Goal: Use online tool/utility: Utilize a website feature to perform a specific function

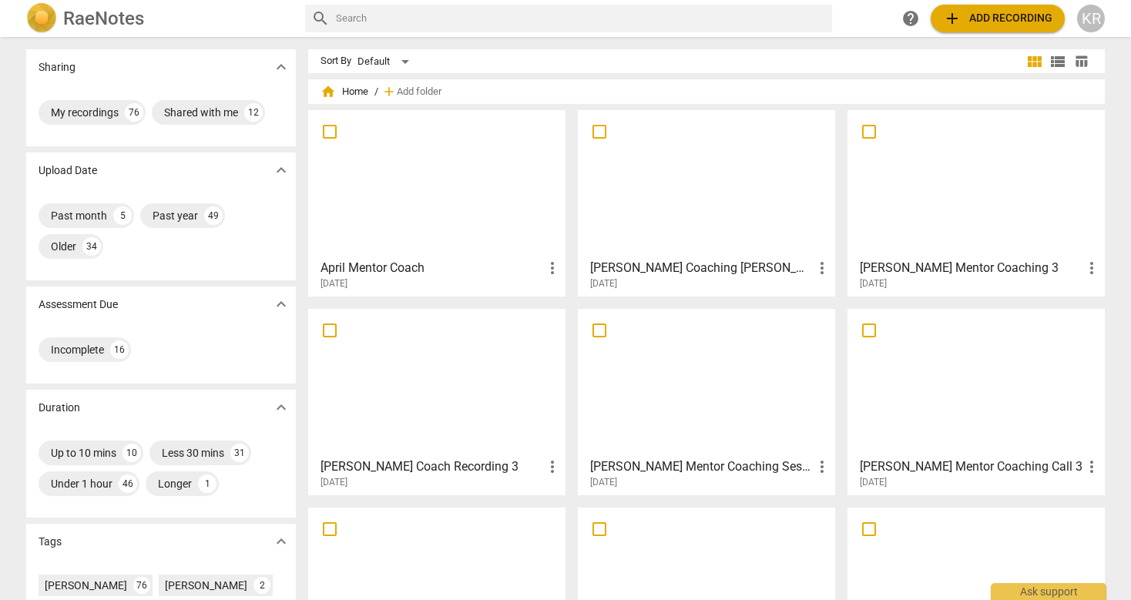
click at [414, 181] on div at bounding box center [437, 184] width 247 height 136
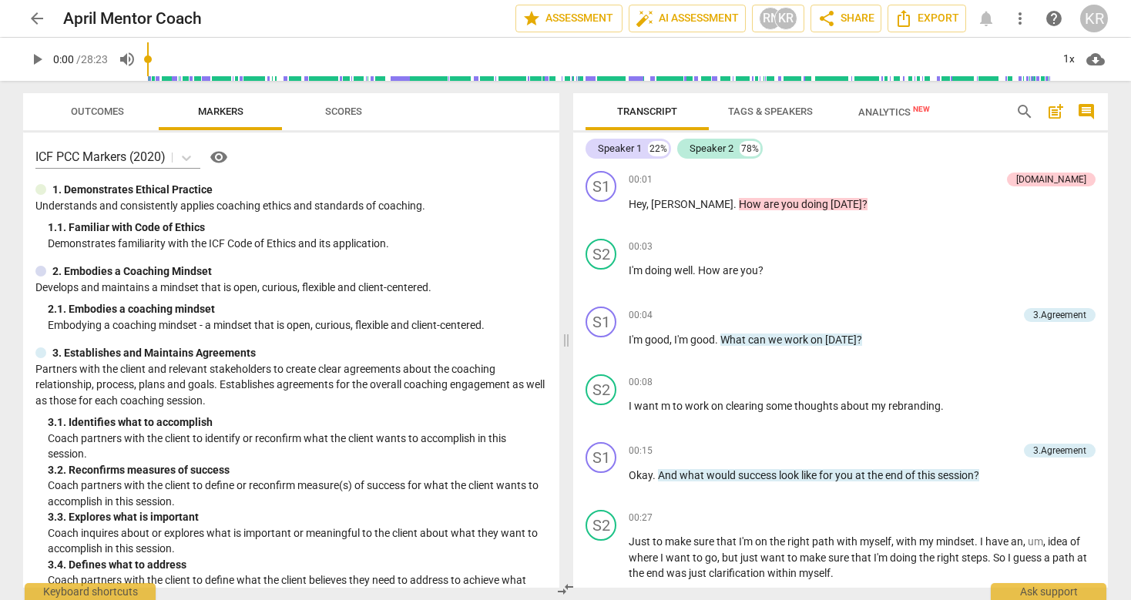
click at [35, 20] on span "arrow_back" at bounding box center [37, 18] width 18 height 18
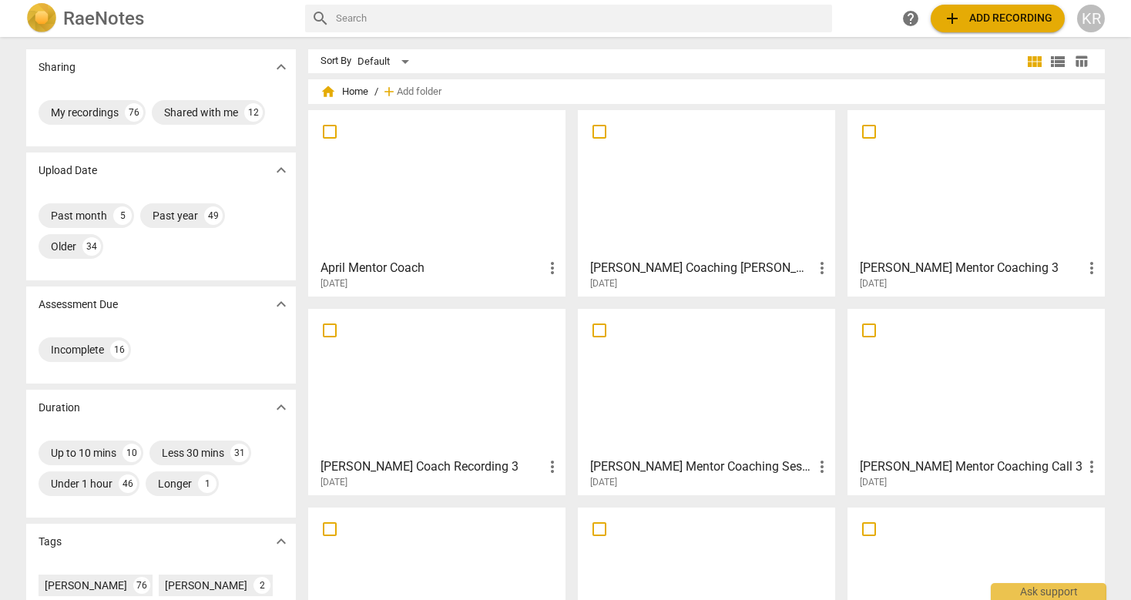
click at [1010, 20] on span "add Add recording" at bounding box center [997, 18] width 109 height 18
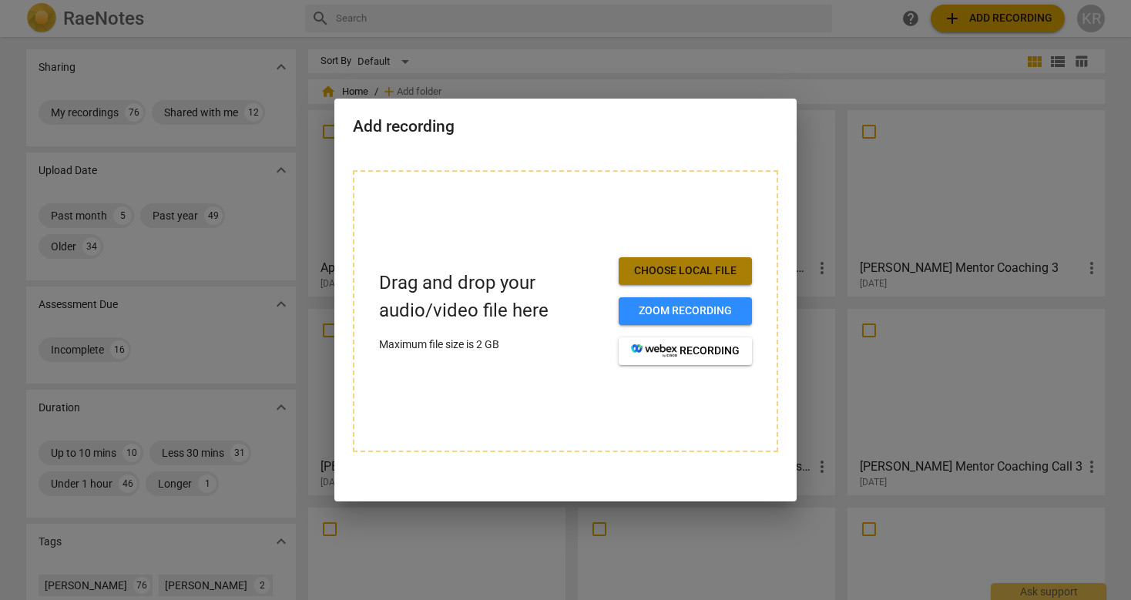
click at [711, 278] on button "Choose local file" at bounding box center [685, 271] width 133 height 28
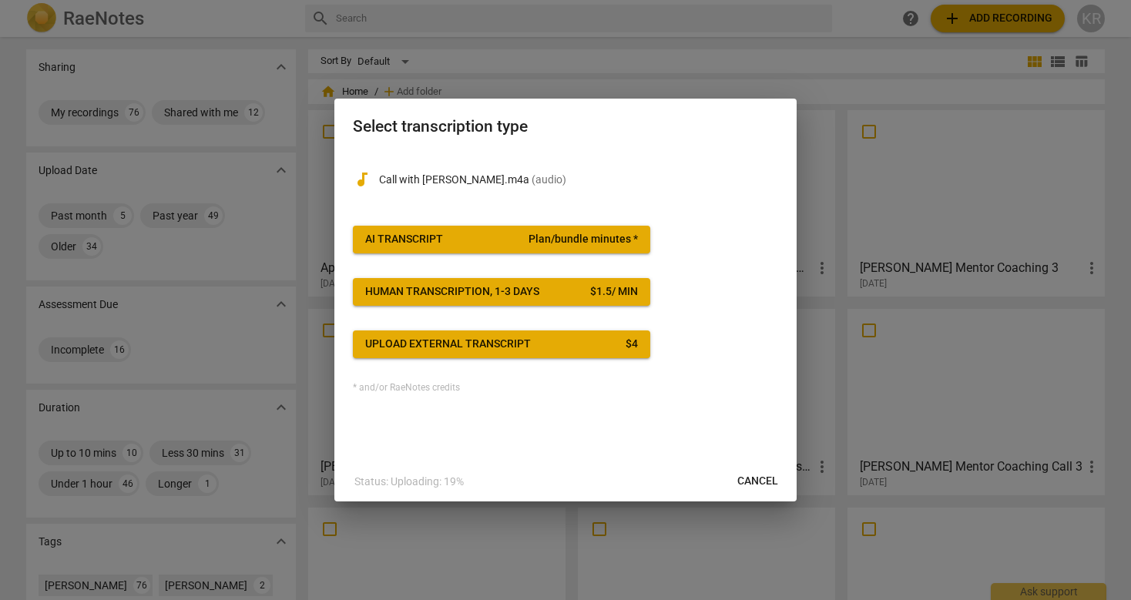
click at [521, 233] on span "AI Transcript Plan/bundle minutes *" at bounding box center [501, 239] width 273 height 15
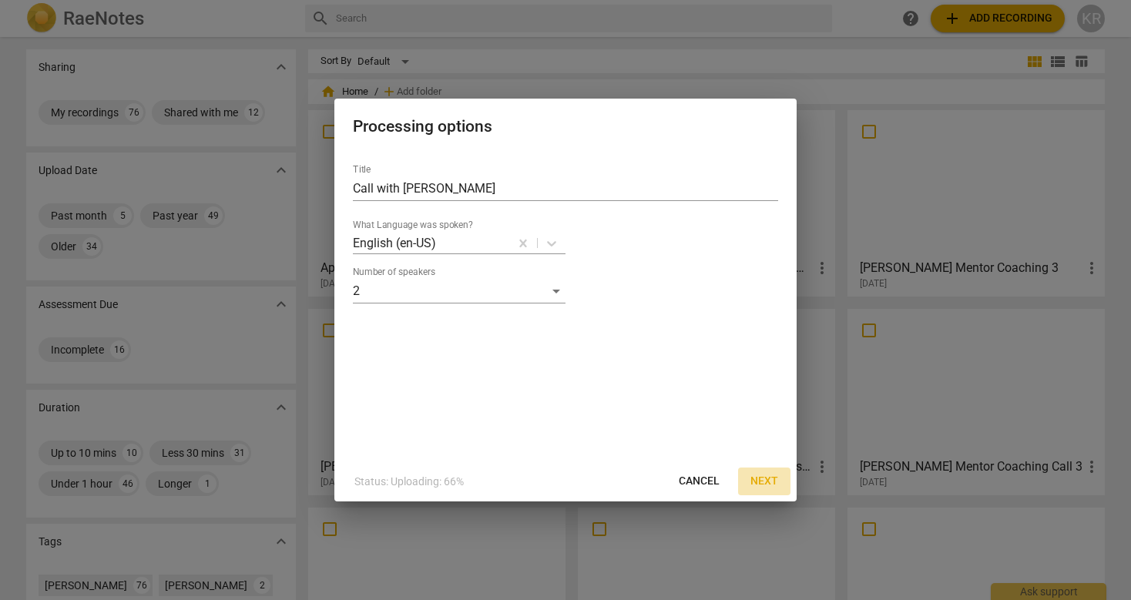
click at [763, 475] on span "Next" at bounding box center [765, 481] width 28 height 15
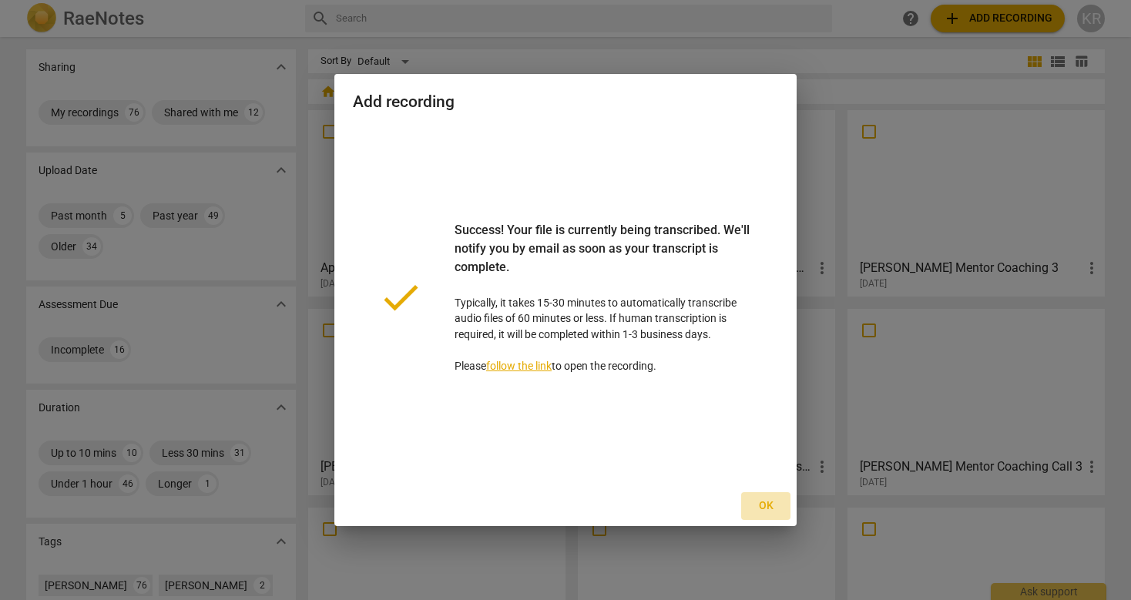
click at [767, 506] on span "Ok" at bounding box center [766, 506] width 25 height 15
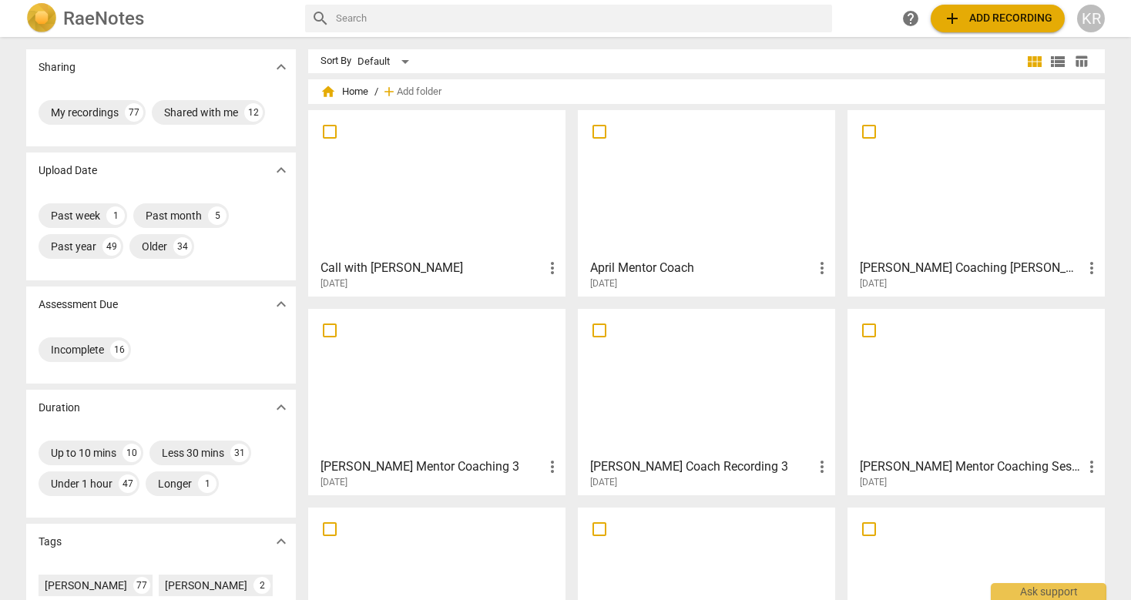
click at [406, 199] on div at bounding box center [437, 184] width 247 height 136
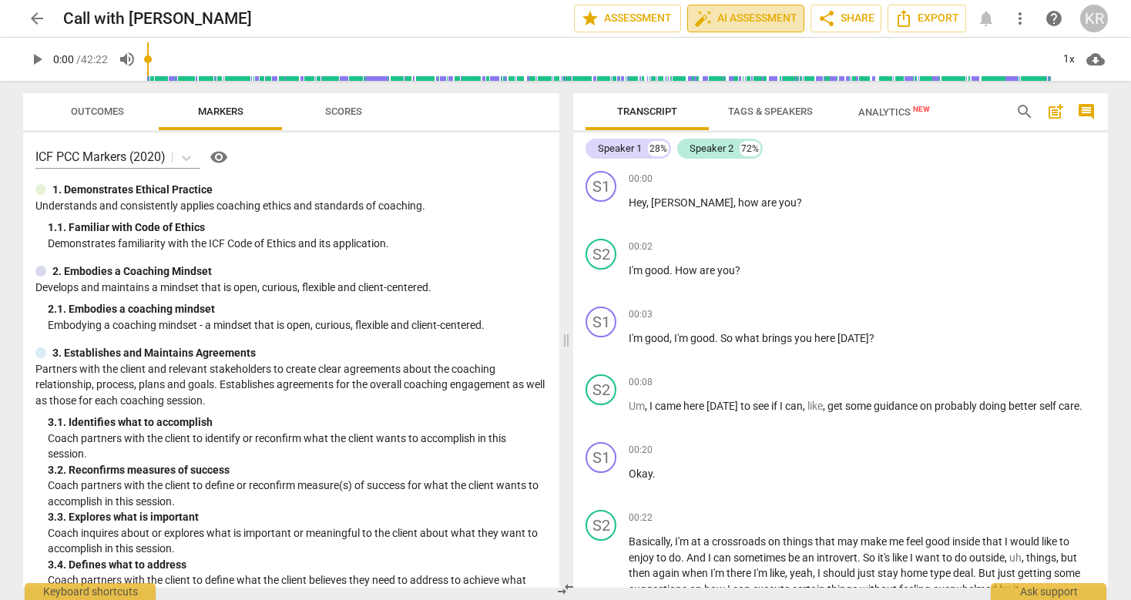
click at [745, 11] on span "auto_fix_high AI Assessment" at bounding box center [745, 18] width 103 height 18
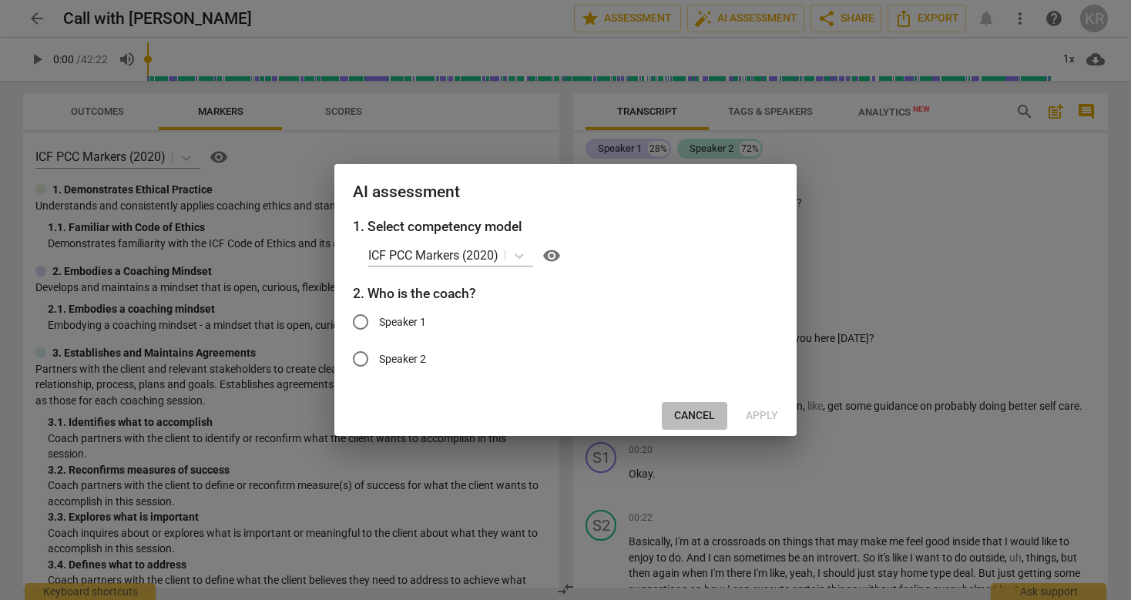
click at [697, 414] on span "Cancel" at bounding box center [694, 415] width 41 height 15
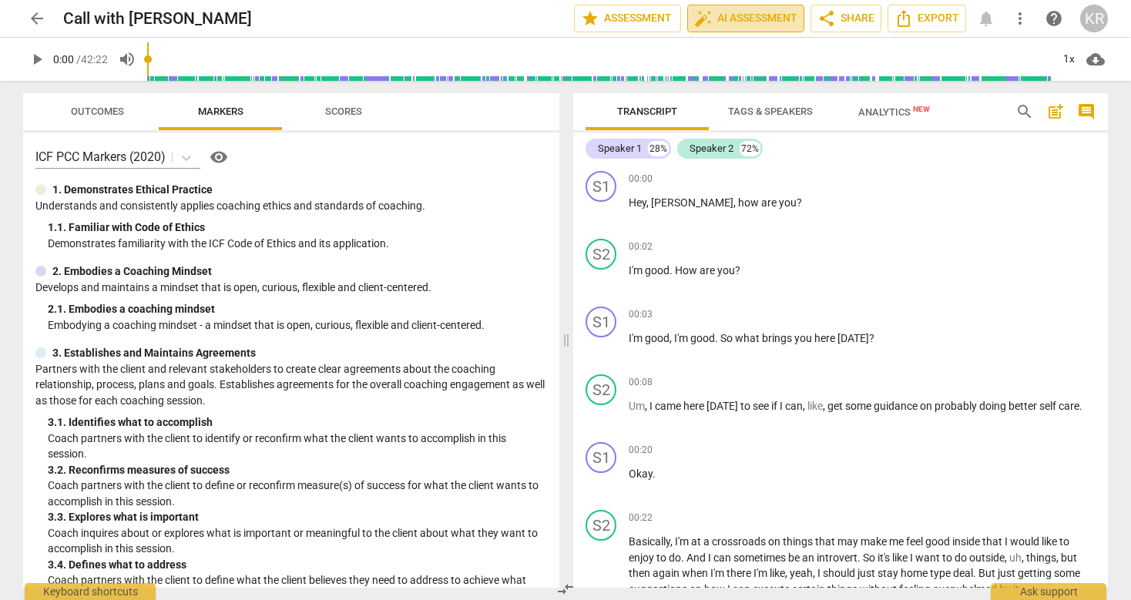
click at [776, 17] on span "auto_fix_high AI Assessment" at bounding box center [745, 18] width 103 height 18
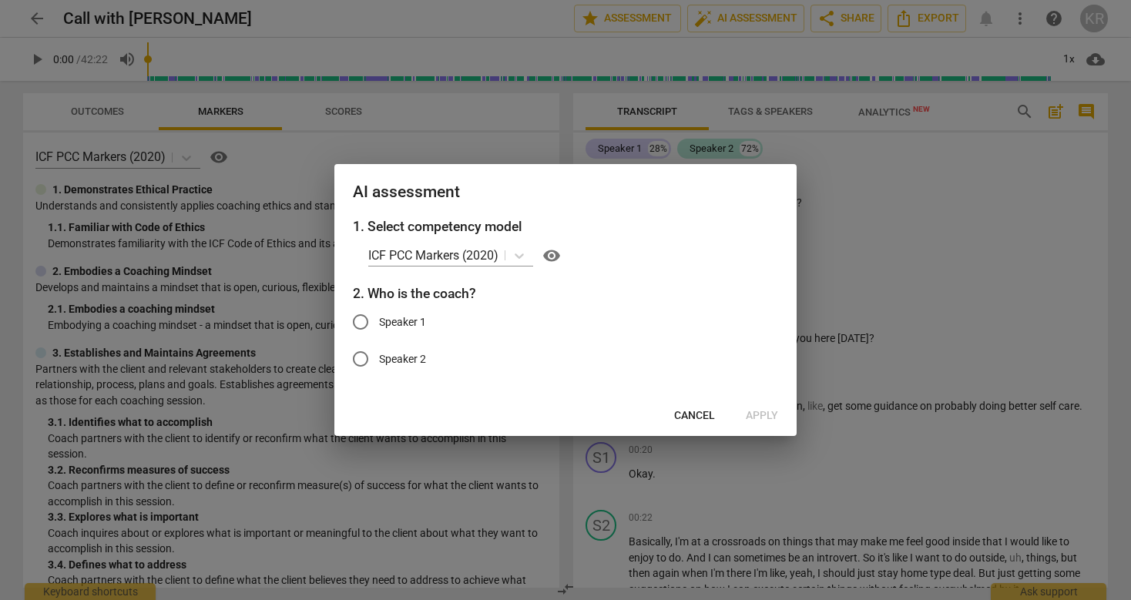
click at [365, 319] on input "Speaker 1" at bounding box center [360, 322] width 37 height 37
radio input "true"
click at [767, 414] on span "Apply" at bounding box center [762, 415] width 32 height 15
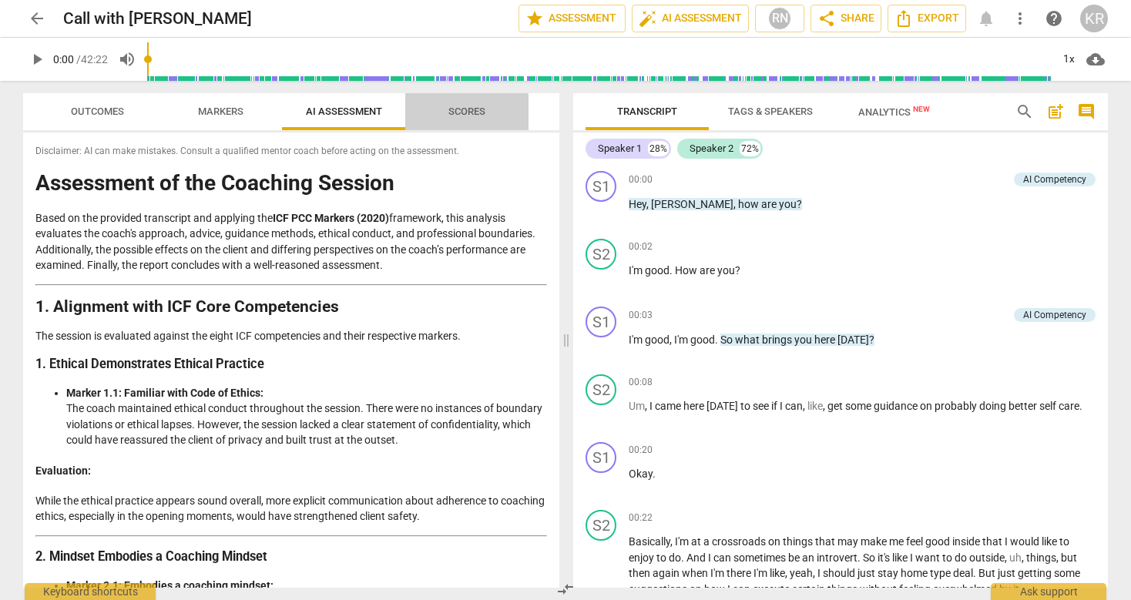
click at [473, 116] on span "Scores" at bounding box center [467, 112] width 37 height 12
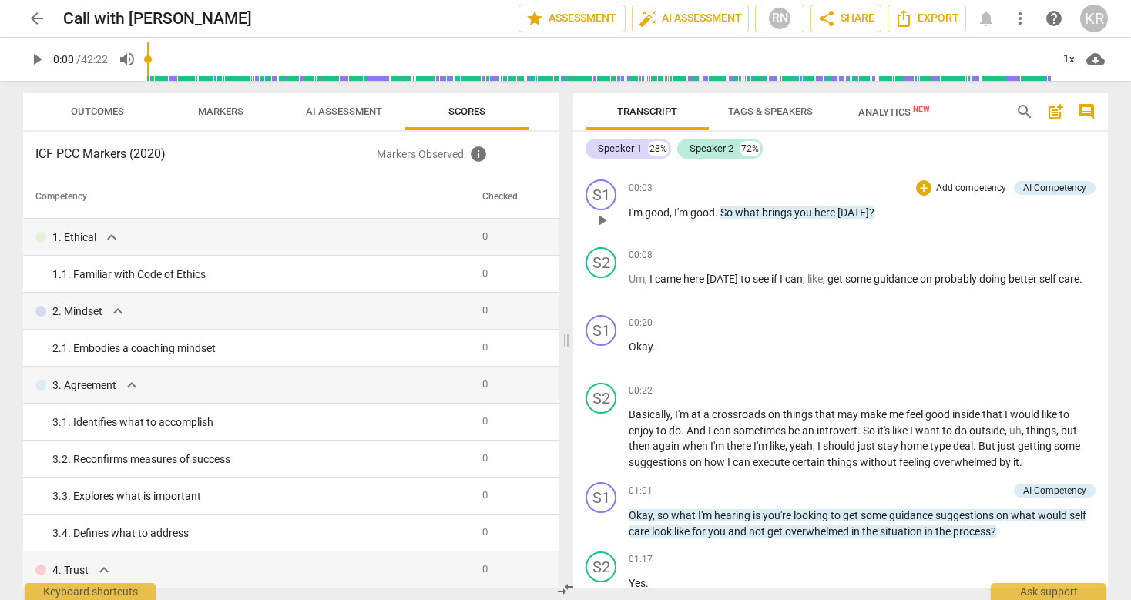
scroll to position [126, 0]
click at [1059, 186] on div "AI Competency" at bounding box center [1054, 189] width 63 height 14
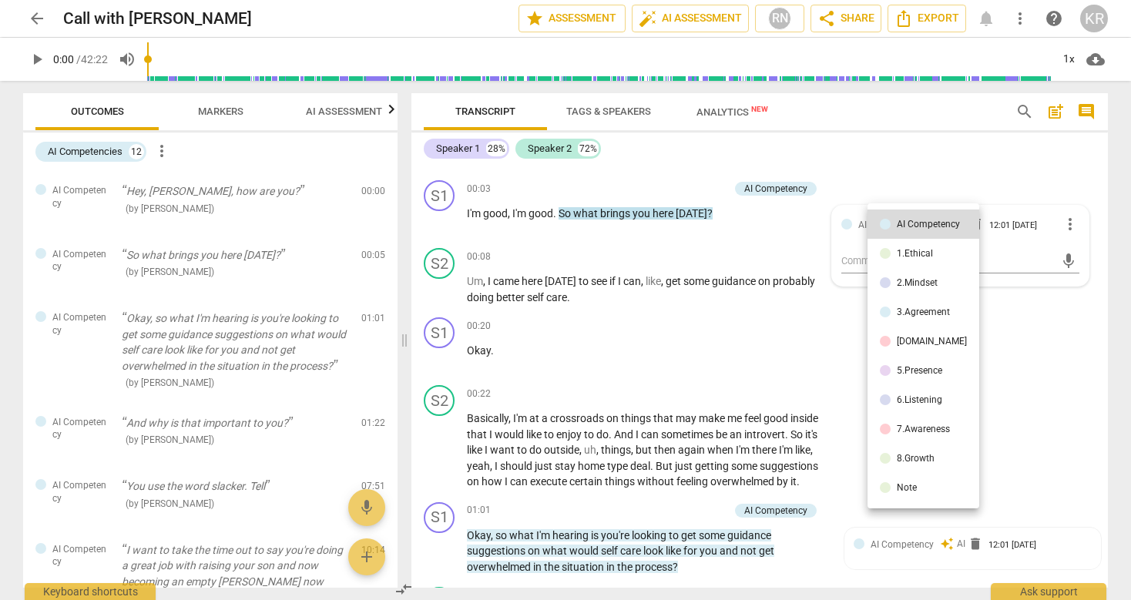
click at [988, 164] on div at bounding box center [565, 300] width 1131 height 600
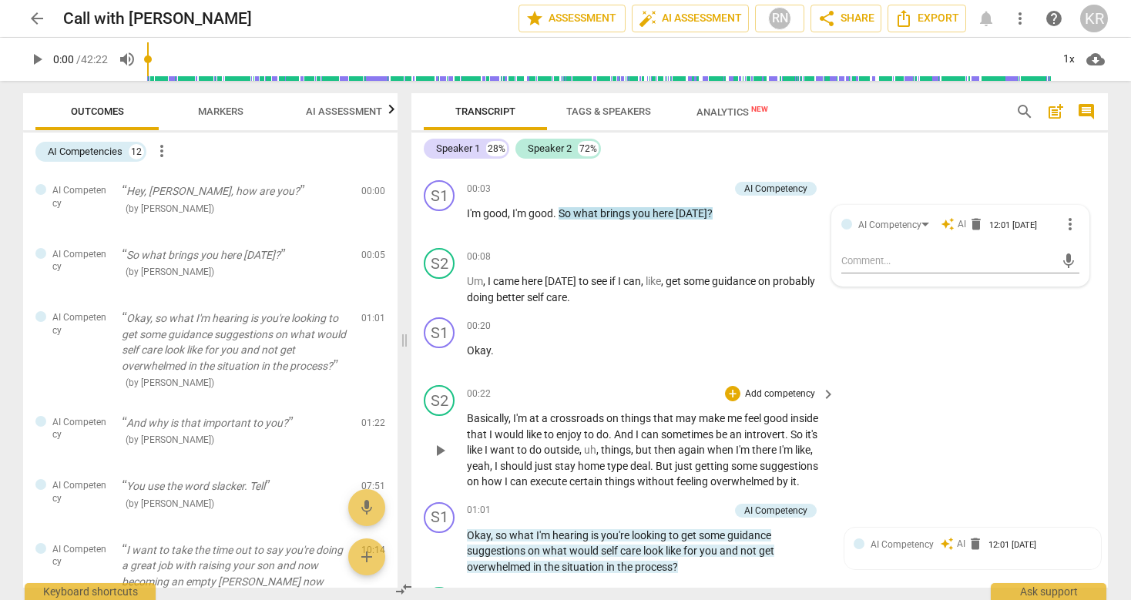
click at [979, 465] on div "S2 play_arrow pause 00:22 + Add competency keyboard_arrow_right Basically , I'm…" at bounding box center [760, 437] width 697 height 117
click at [712, 106] on span "Analytics New" at bounding box center [732, 111] width 109 height 23
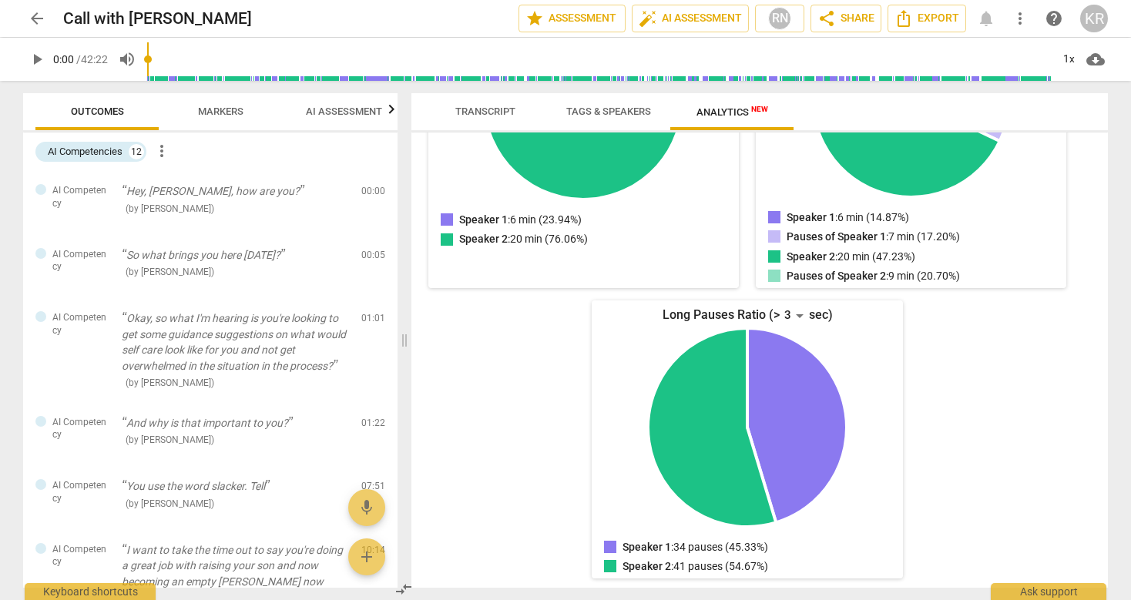
scroll to position [0, 0]
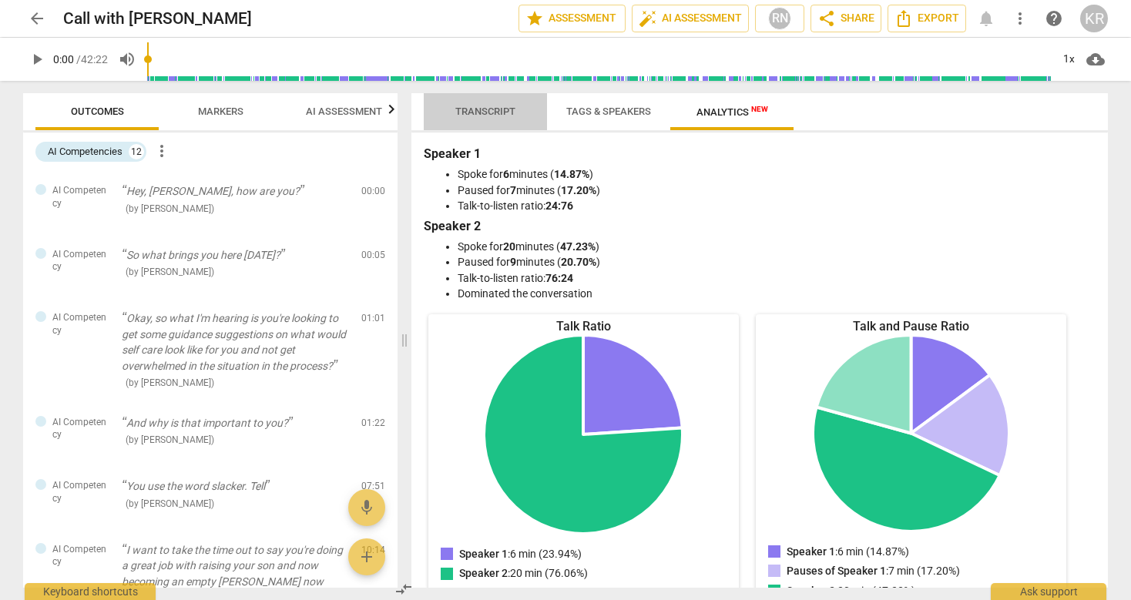
click at [490, 112] on span "Transcript" at bounding box center [485, 112] width 60 height 12
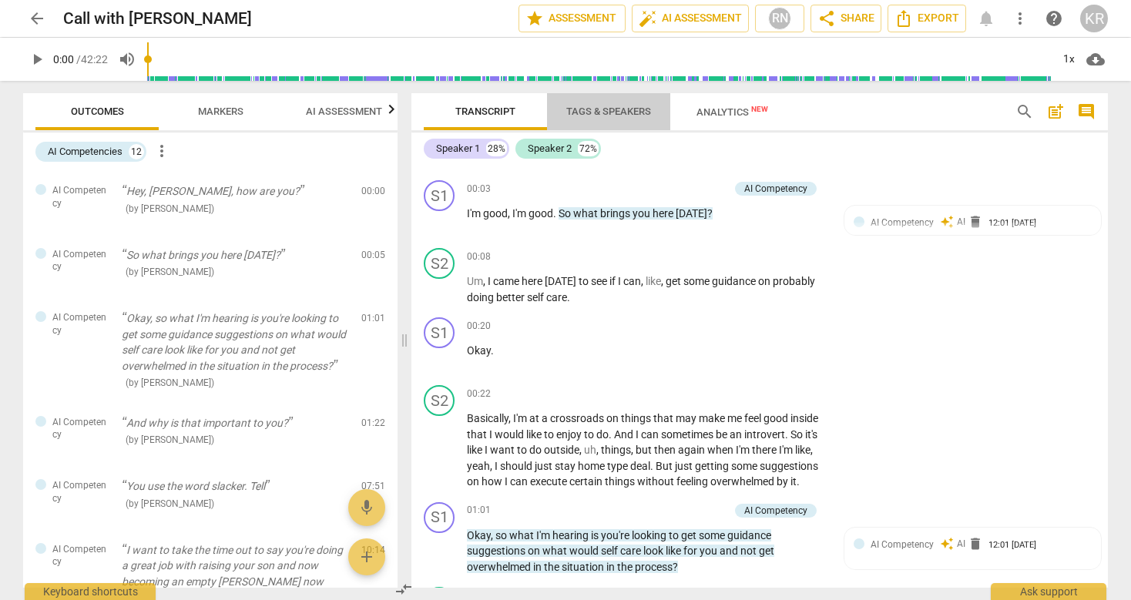
click at [619, 108] on span "Tags & Speakers" at bounding box center [608, 112] width 85 height 12
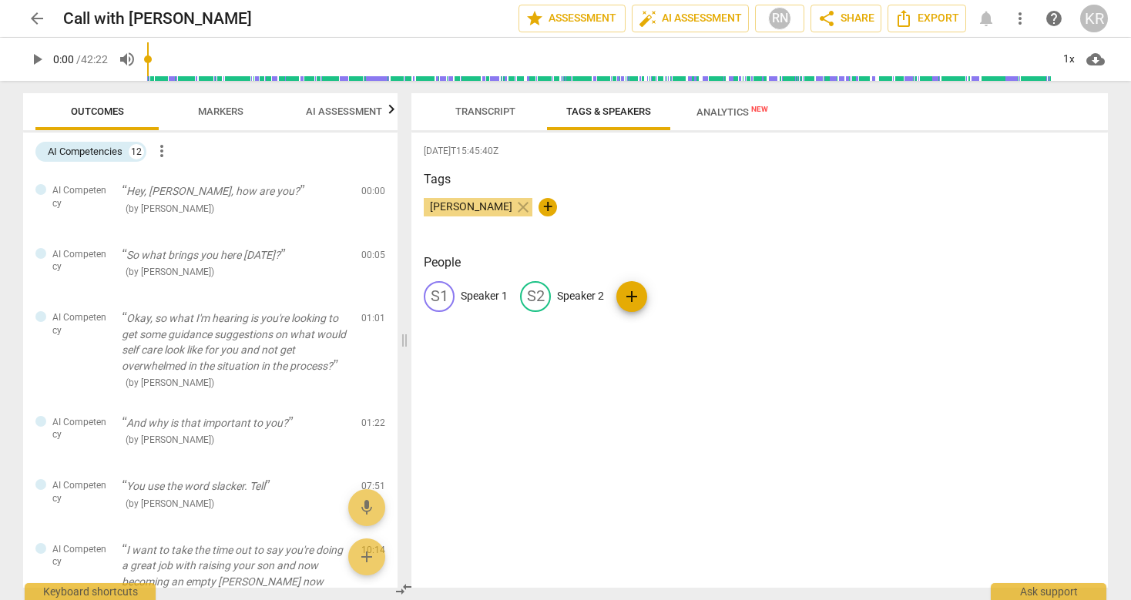
click at [479, 111] on span "Transcript" at bounding box center [485, 112] width 60 height 12
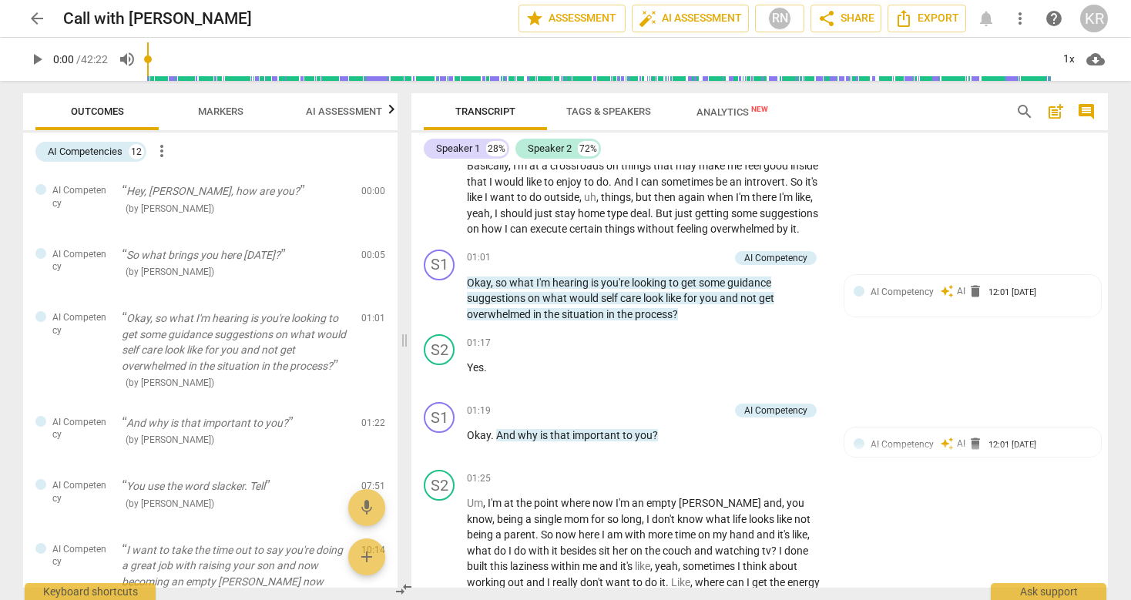
scroll to position [378, 0]
